Goal: Task Accomplishment & Management: Use online tool/utility

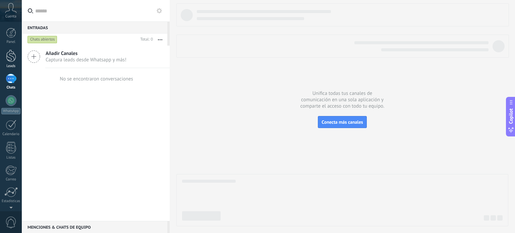
click at [8, 60] on div at bounding box center [11, 56] width 10 height 12
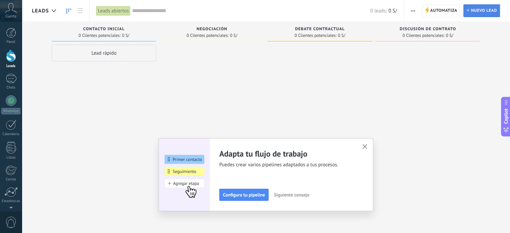
click at [481, 10] on span "Nuevo lead" at bounding box center [484, 11] width 26 height 12
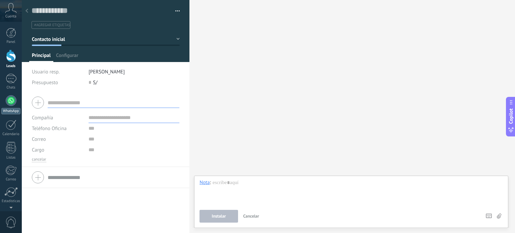
click at [11, 100] on div at bounding box center [11, 100] width 11 height 11
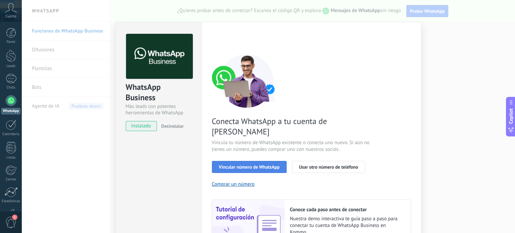
click at [272, 165] on span "Vincular número de WhatsApp" at bounding box center [249, 167] width 61 height 5
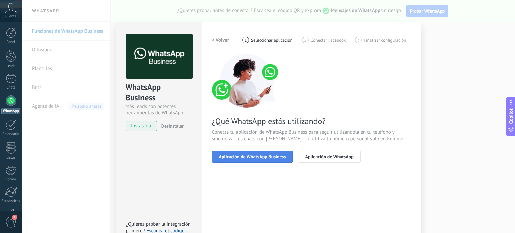
click at [258, 160] on button "Aplicación de WhatsApp Business" at bounding box center [252, 157] width 81 height 12
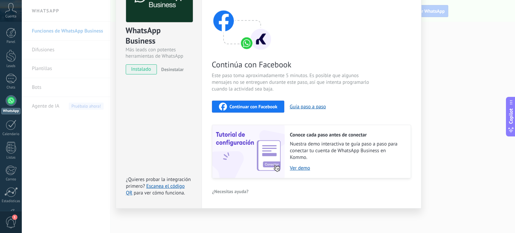
scroll to position [23, 0]
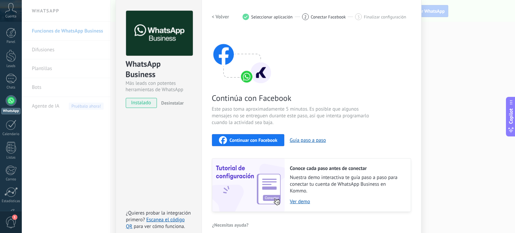
click at [258, 140] on span "Continuar con Facebook" at bounding box center [254, 140] width 48 height 5
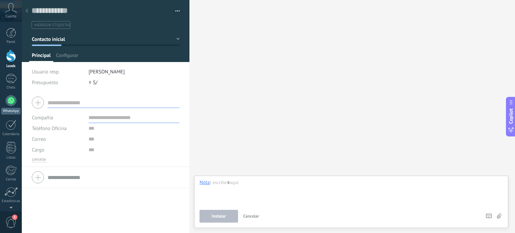
click at [9, 103] on div at bounding box center [11, 100] width 11 height 11
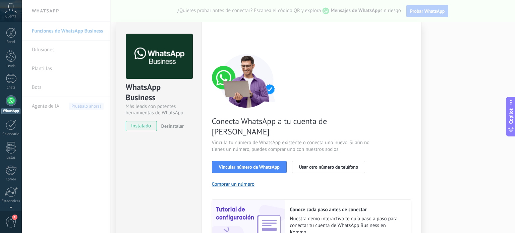
click at [135, 127] on span "instalado" at bounding box center [141, 126] width 31 height 10
click at [266, 165] on span "Vincular número de WhatsApp" at bounding box center [249, 167] width 61 height 5
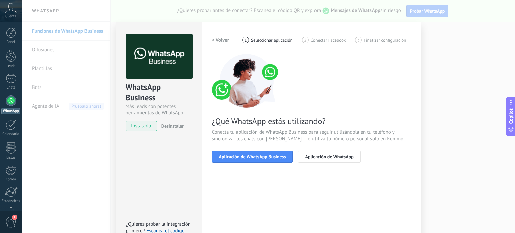
click at [266, 157] on span "Aplicación de WhatsApp Business" at bounding box center [252, 156] width 67 height 5
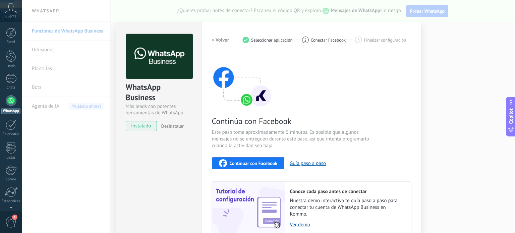
click at [264, 163] on span "Continuar con Facebook" at bounding box center [254, 163] width 48 height 5
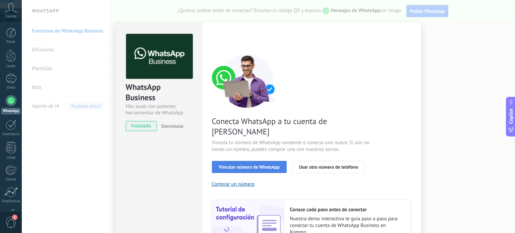
click at [262, 165] on span "Vincular número de WhatsApp" at bounding box center [249, 167] width 61 height 5
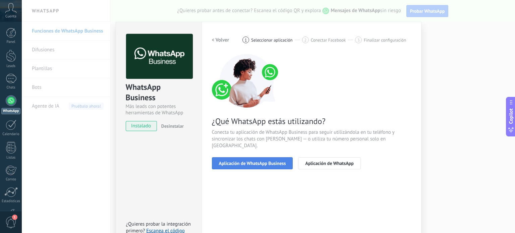
click at [262, 161] on span "Aplicación de WhatsApp Business" at bounding box center [252, 163] width 67 height 5
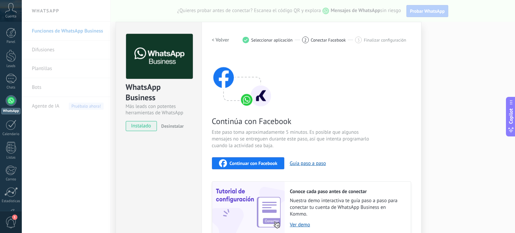
click at [262, 158] on button "Continuar con Facebook" at bounding box center [248, 163] width 73 height 12
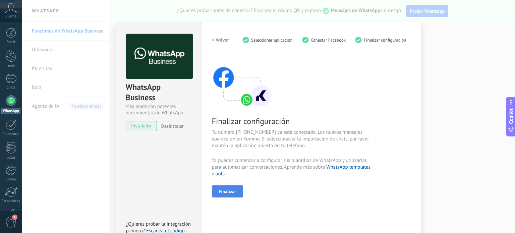
click at [231, 194] on span "Finalizar" at bounding box center [227, 191] width 17 height 5
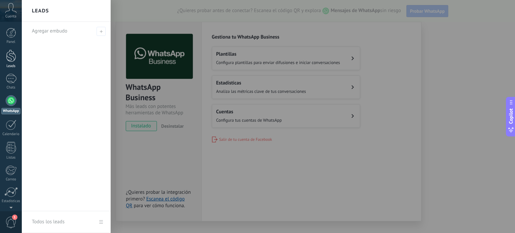
click at [11, 61] on div at bounding box center [11, 56] width 10 height 12
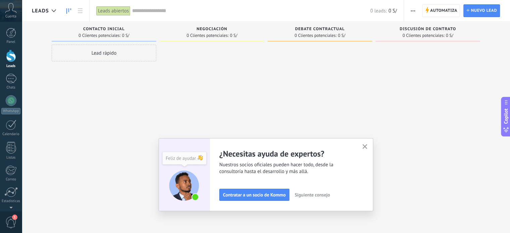
click at [367, 147] on use "button" at bounding box center [364, 146] width 5 height 5
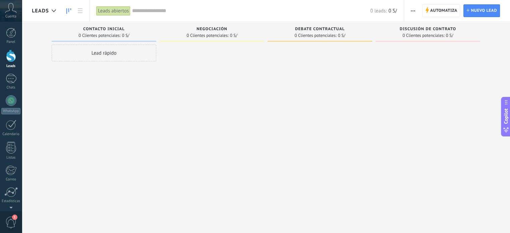
click at [11, 64] on div "Leads" at bounding box center [10, 66] width 19 height 4
click at [9, 59] on div at bounding box center [11, 56] width 10 height 12
click at [11, 102] on div at bounding box center [11, 100] width 11 height 11
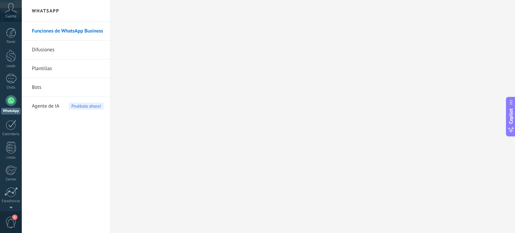
click at [57, 33] on link "Funciones de WhatsApp Business" at bounding box center [68, 31] width 72 height 19
click at [10, 64] on div "Leads" at bounding box center [10, 66] width 19 height 4
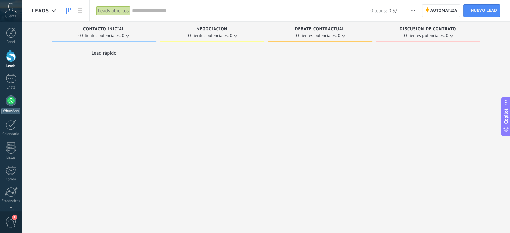
click at [13, 101] on div at bounding box center [11, 100] width 11 height 11
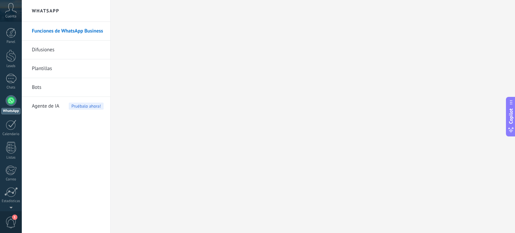
click at [70, 32] on link "Funciones de WhatsApp Business" at bounding box center [68, 31] width 72 height 19
click at [45, 52] on link "Difusiones" at bounding box center [68, 50] width 72 height 19
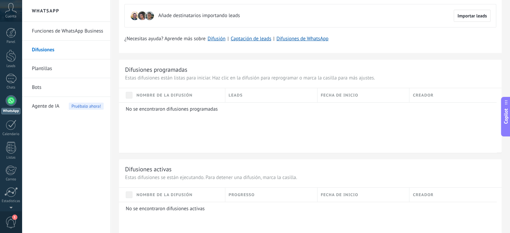
scroll to position [34, 0]
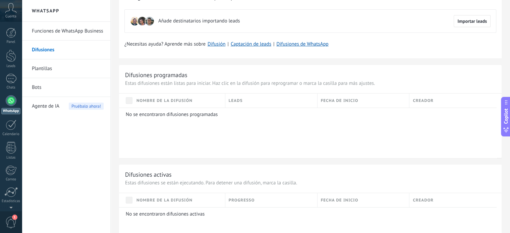
click at [45, 29] on link "Funciones de WhatsApp Business" at bounding box center [68, 31] width 72 height 19
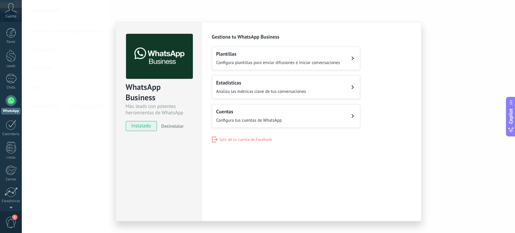
click at [344, 62] on button "Plantillas Configura plantillas para enviar difusiones e iniciar conversaciones" at bounding box center [286, 58] width 148 height 23
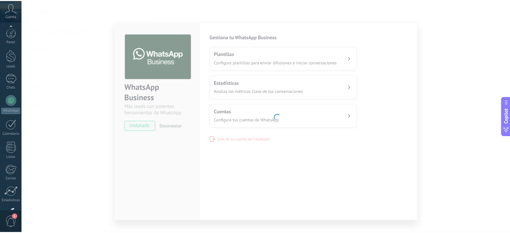
scroll to position [46, 0]
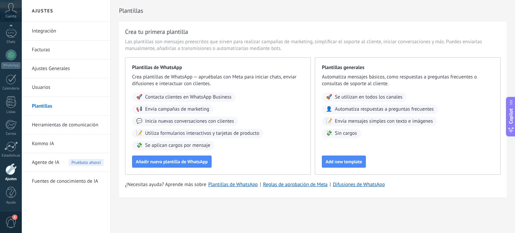
click at [56, 30] on link "Integración" at bounding box center [68, 31] width 72 height 19
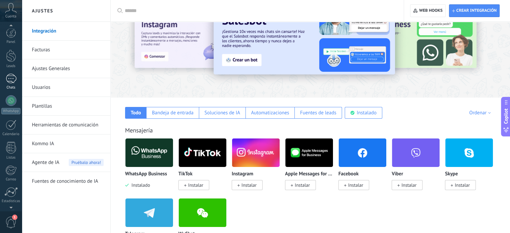
click at [12, 76] on div at bounding box center [11, 79] width 11 height 10
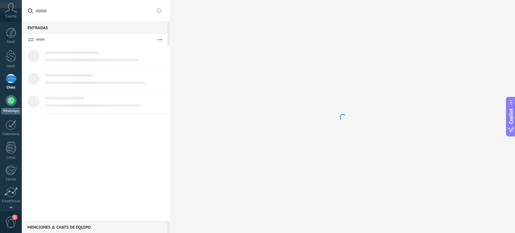
click at [9, 104] on div at bounding box center [11, 100] width 11 height 11
click at [10, 82] on div at bounding box center [11, 79] width 11 height 10
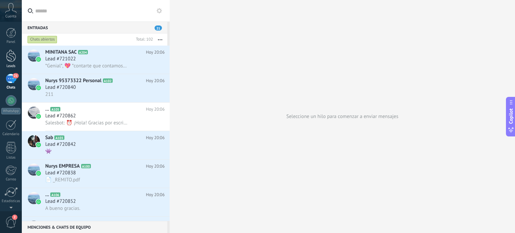
click at [8, 57] on div at bounding box center [11, 56] width 10 height 12
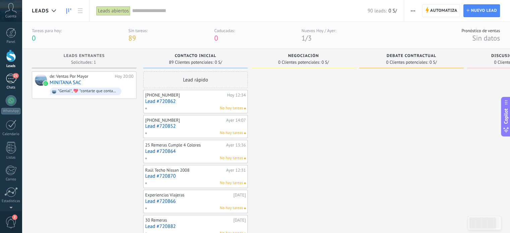
click at [8, 81] on div "21" at bounding box center [11, 79] width 11 height 10
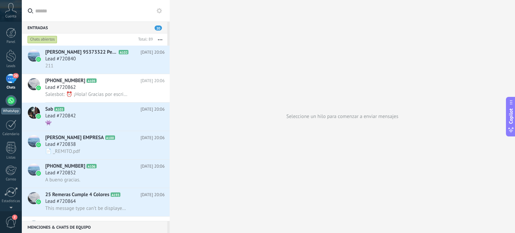
click at [13, 104] on div at bounding box center [11, 100] width 11 height 11
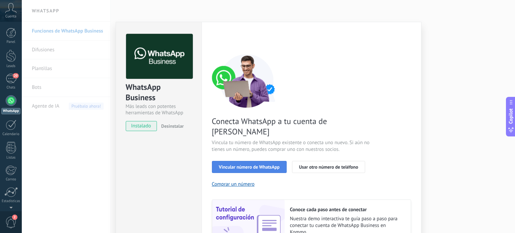
click at [260, 161] on button "Vincular número de WhatsApp" at bounding box center [249, 167] width 75 height 12
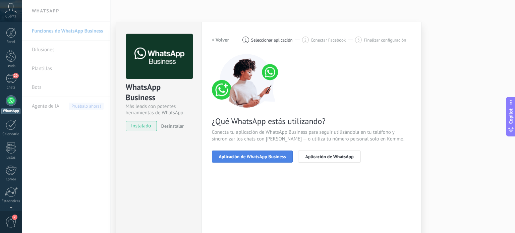
click at [259, 160] on button "Aplicación de WhatsApp Business" at bounding box center [252, 157] width 81 height 12
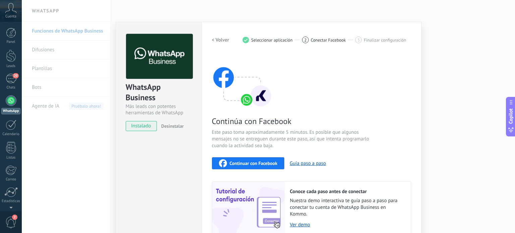
click at [259, 161] on span "Continuar con Facebook" at bounding box center [254, 163] width 48 height 5
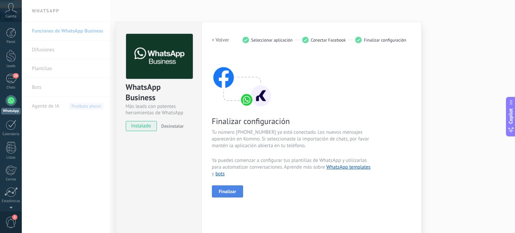
click at [231, 192] on span "Finalizar" at bounding box center [227, 191] width 17 height 5
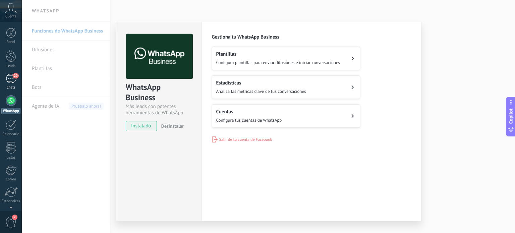
click at [8, 81] on div "20" at bounding box center [11, 79] width 11 height 10
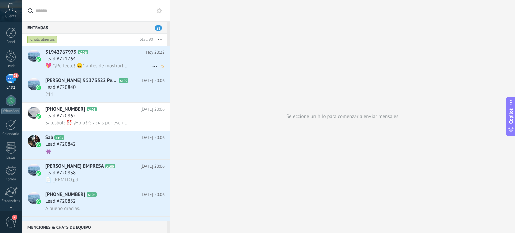
click at [101, 61] on div "Lead #721764" at bounding box center [104, 59] width 119 height 7
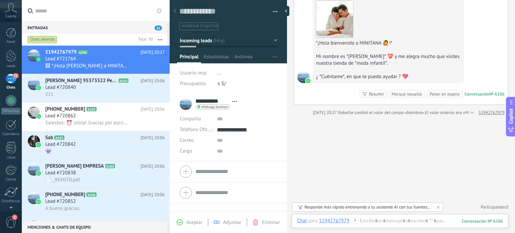
scroll to position [1360, 0]
